Goal: Navigation & Orientation: Find specific page/section

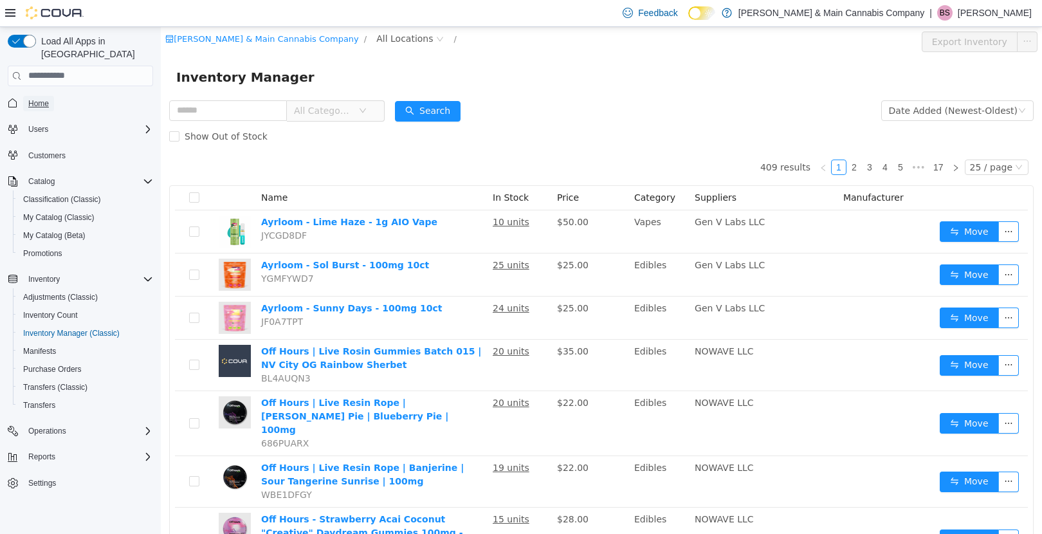
click at [35, 98] on span "Home" at bounding box center [38, 103] width 21 height 10
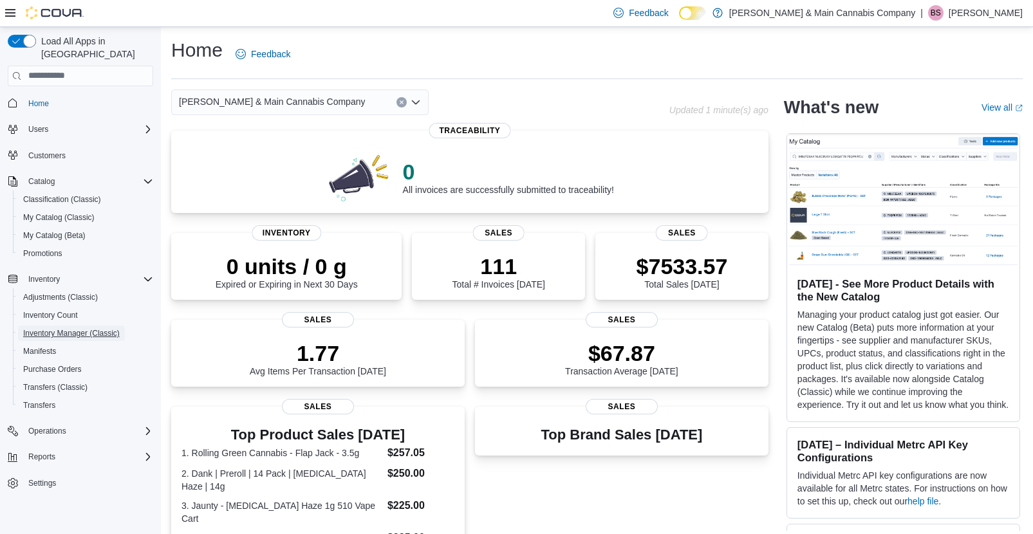
drag, startPoint x: 73, startPoint y: 321, endPoint x: 66, endPoint y: 322, distance: 6.5
click at [73, 328] on span "Inventory Manager (Classic)" at bounding box center [71, 333] width 97 height 10
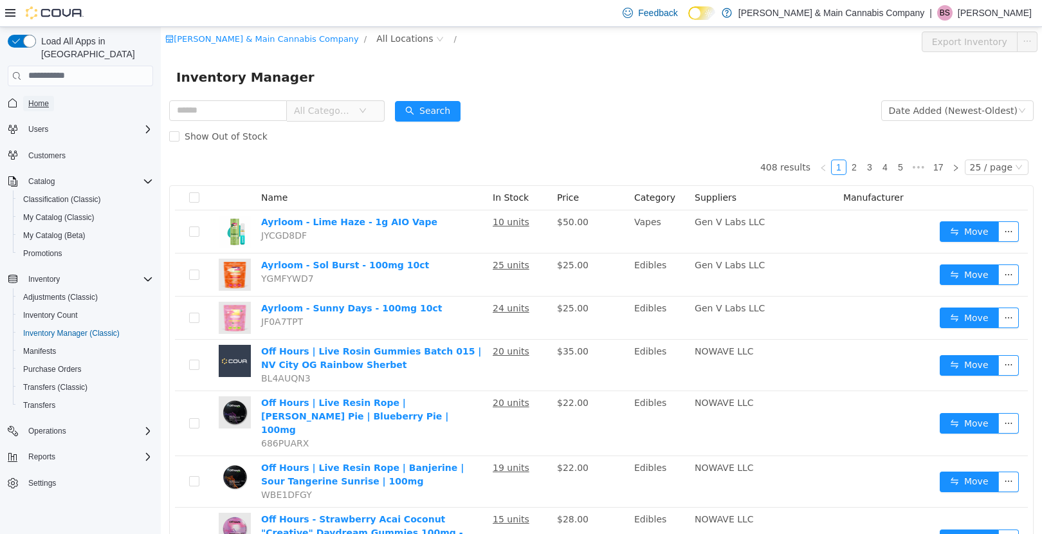
click at [41, 98] on span "Home" at bounding box center [38, 103] width 21 height 10
